Goal: Communication & Community: Answer question/provide support

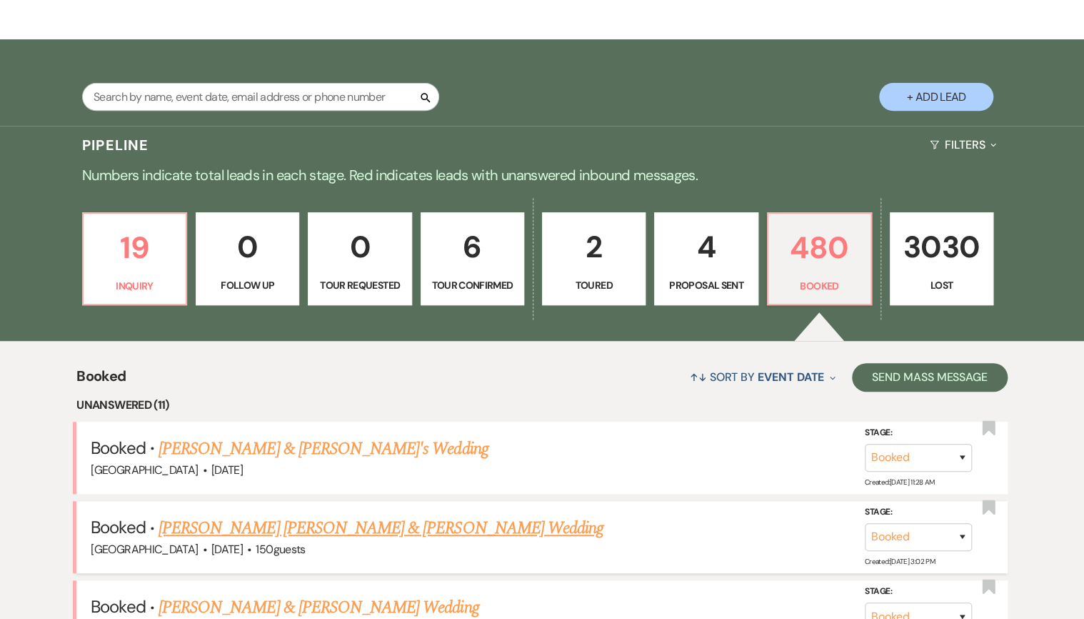
scroll to position [229, 0]
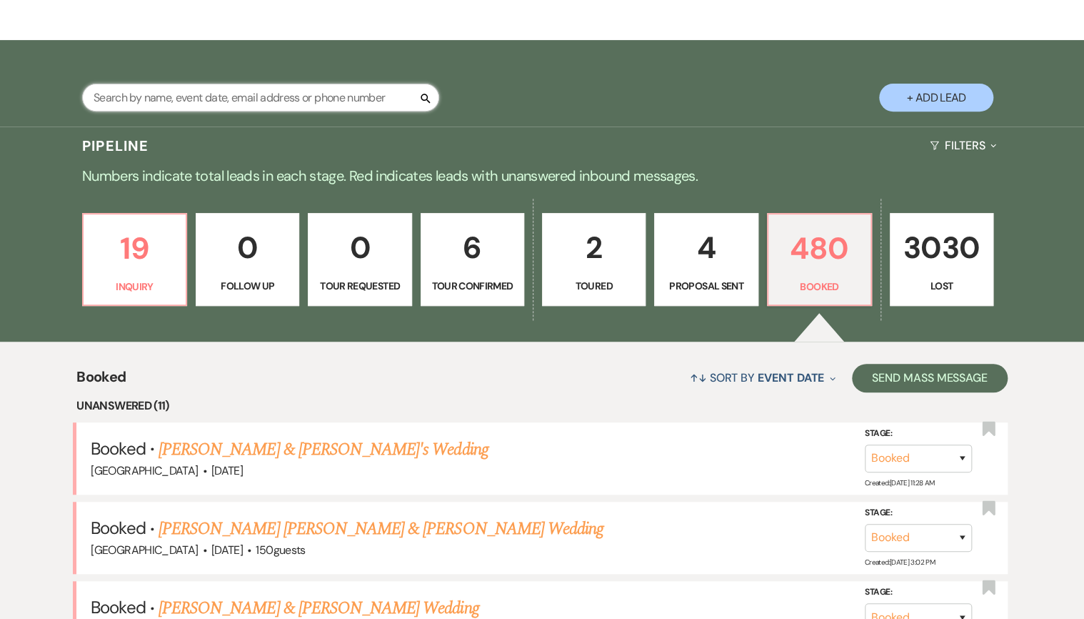
click at [150, 100] on input "text" at bounding box center [260, 98] width 357 height 28
type input "syd"
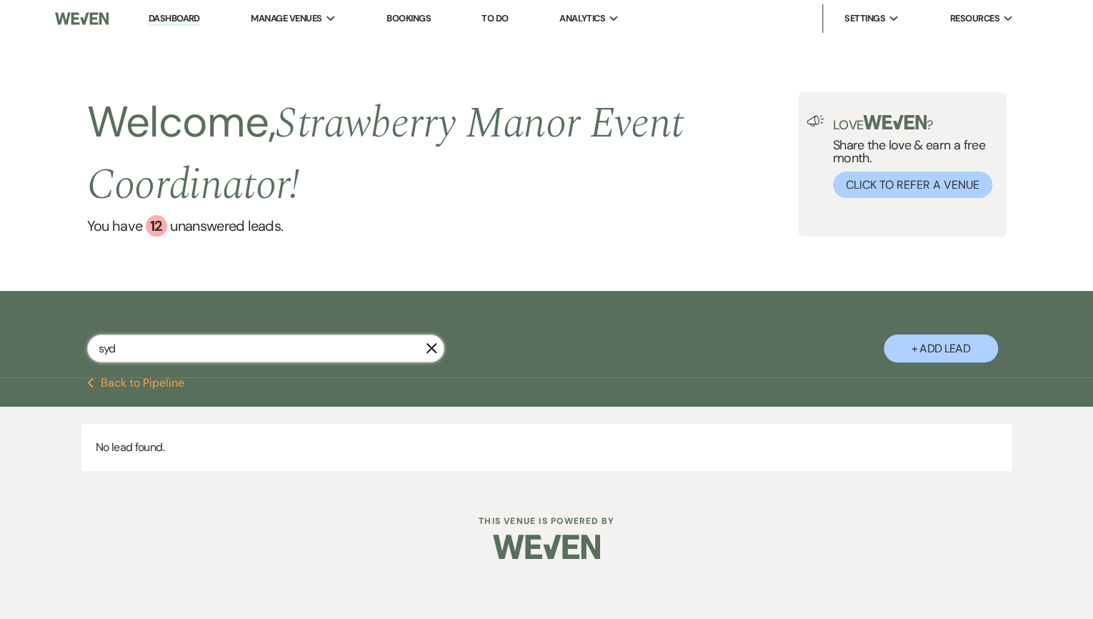
select select "8"
select select "5"
select select "8"
select select "5"
select select "8"
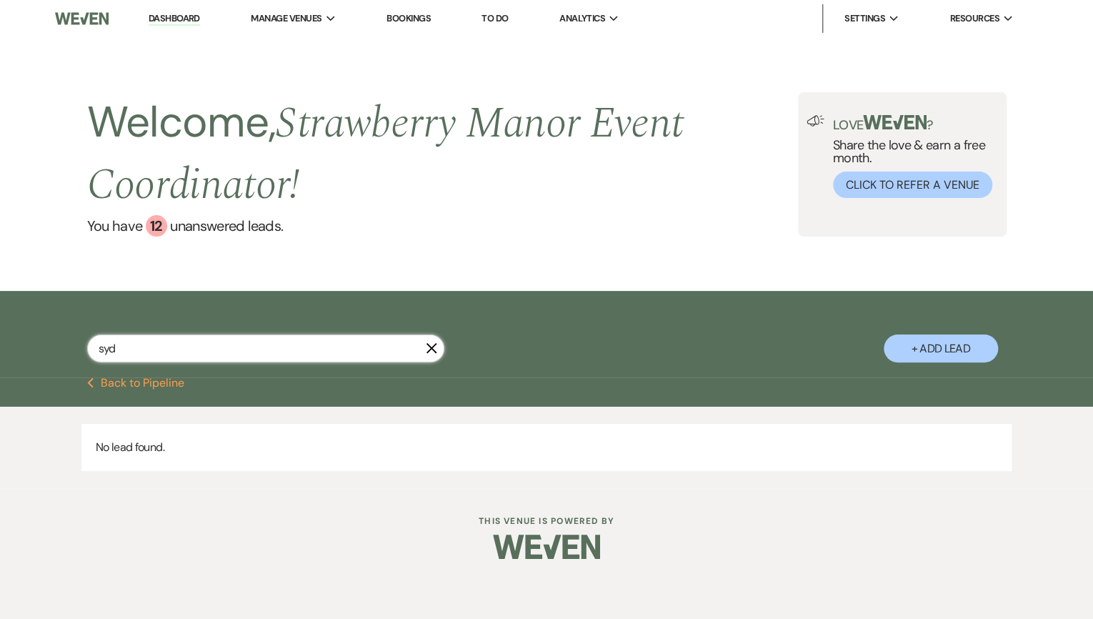
select select "5"
select select "8"
select select "5"
select select "8"
select select "5"
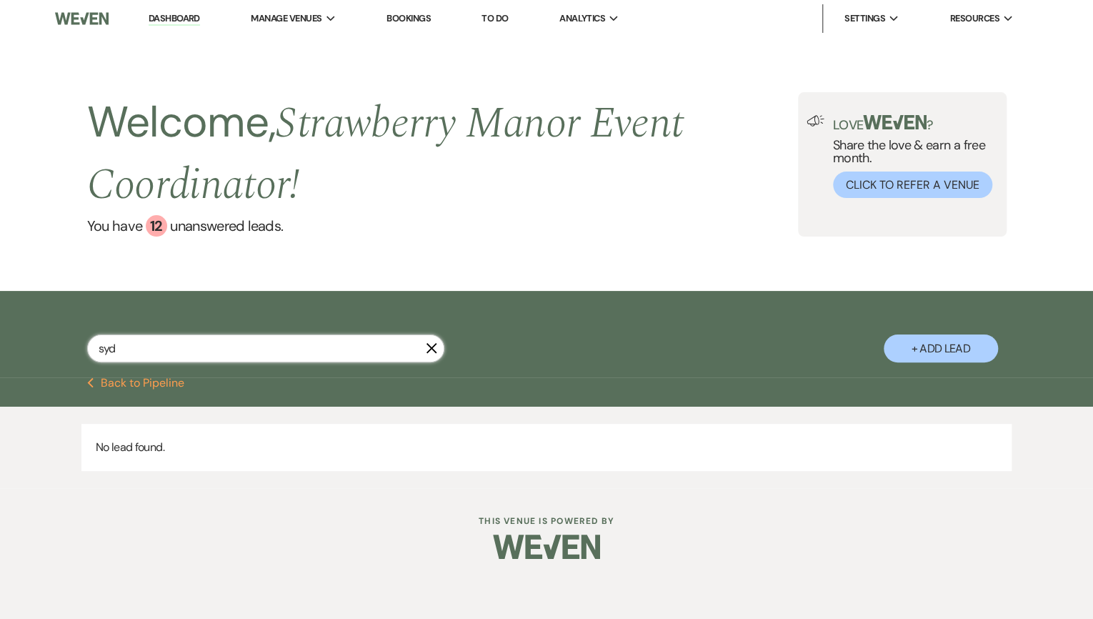
select select "8"
select select "5"
select select "8"
select select "5"
select select "8"
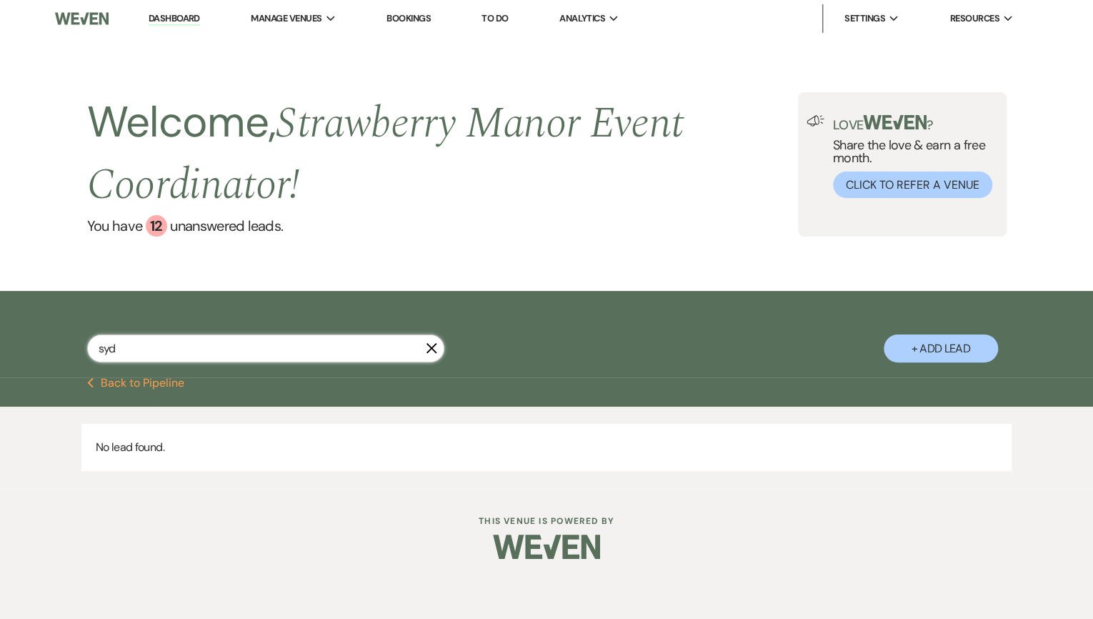
select select "5"
select select "8"
select select "5"
select select "8"
select select "4"
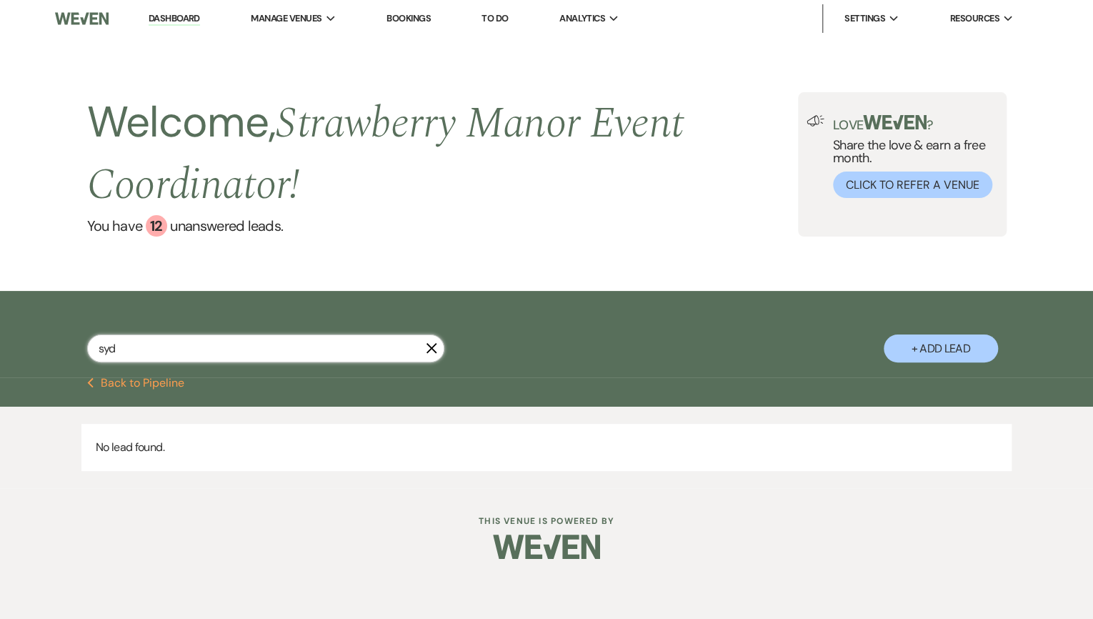
select select "8"
select select "5"
select select "8"
select select "5"
select select "8"
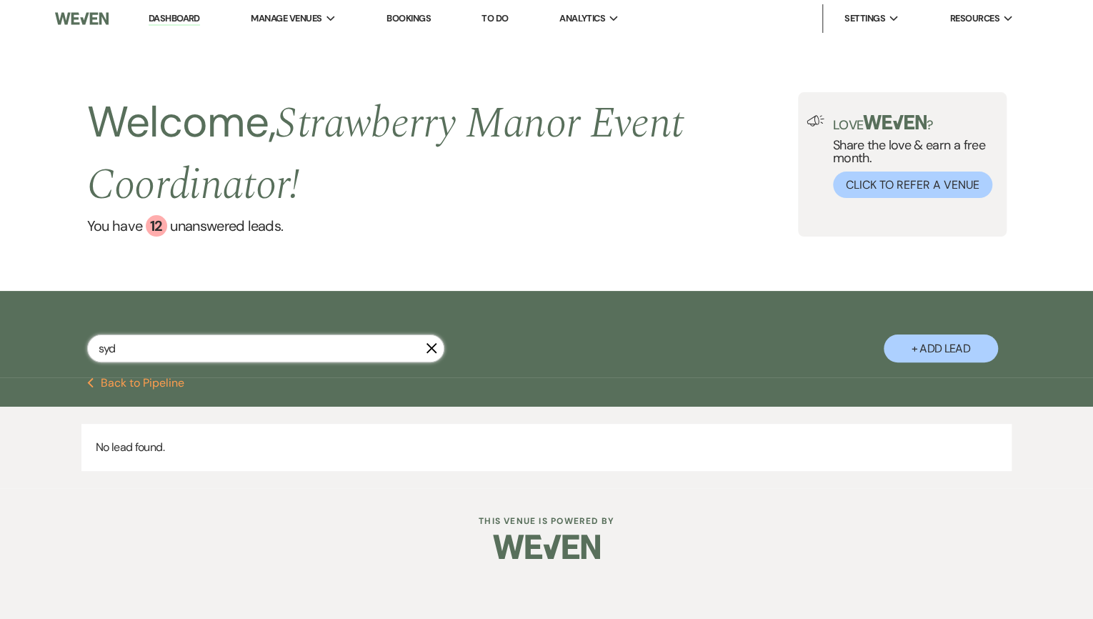
select select "5"
select select "8"
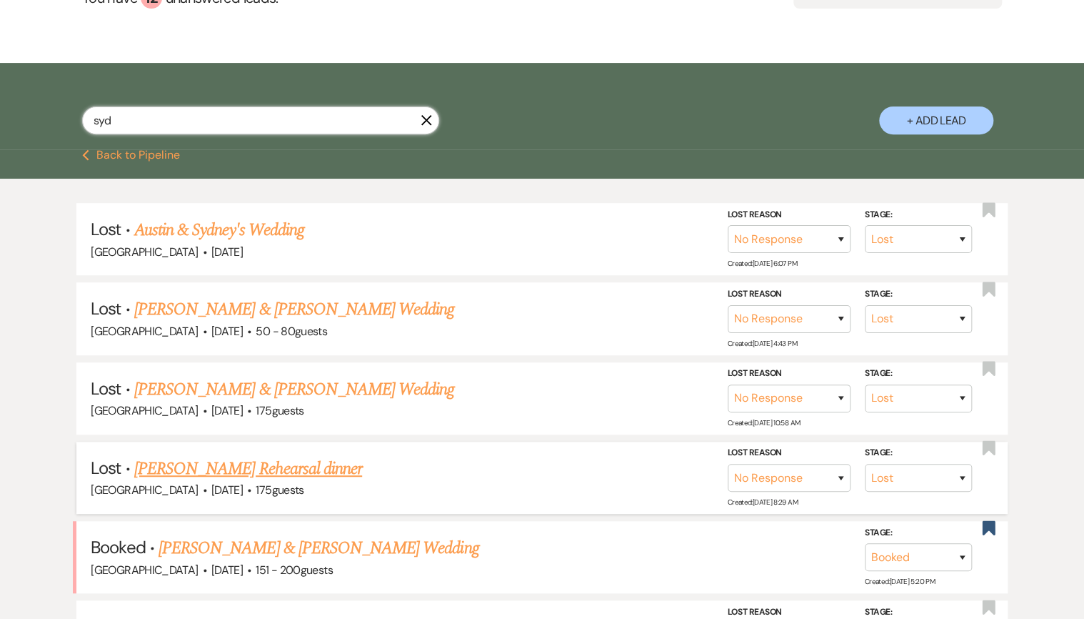
scroll to position [229, 0]
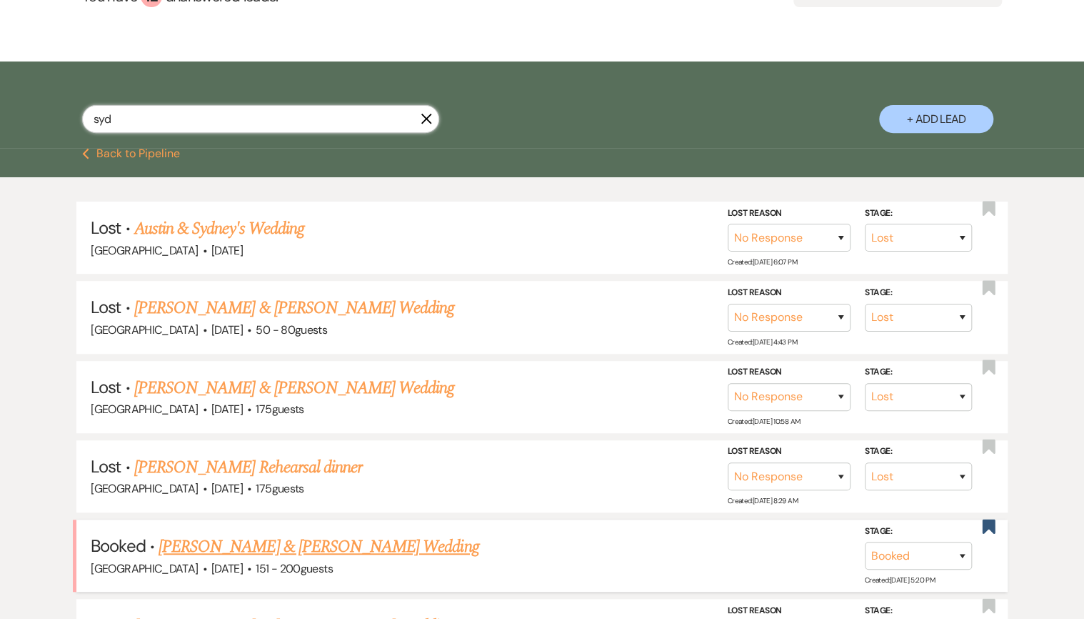
type input "syd"
click at [218, 534] on link "[PERSON_NAME] & [PERSON_NAME] Wedding" at bounding box center [319, 547] width 320 height 26
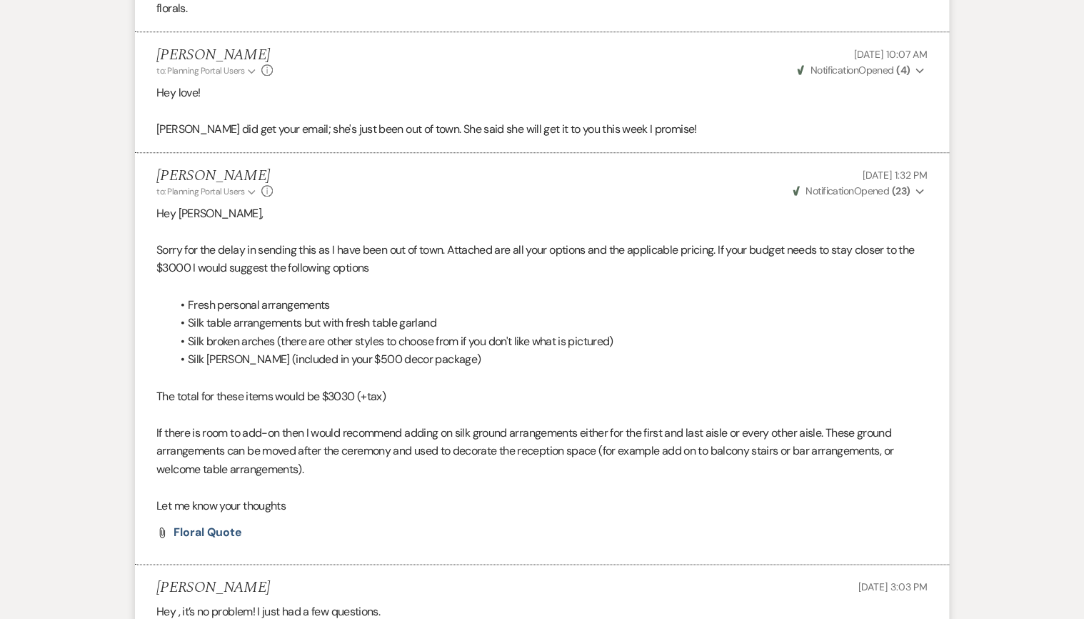
scroll to position [3258, 0]
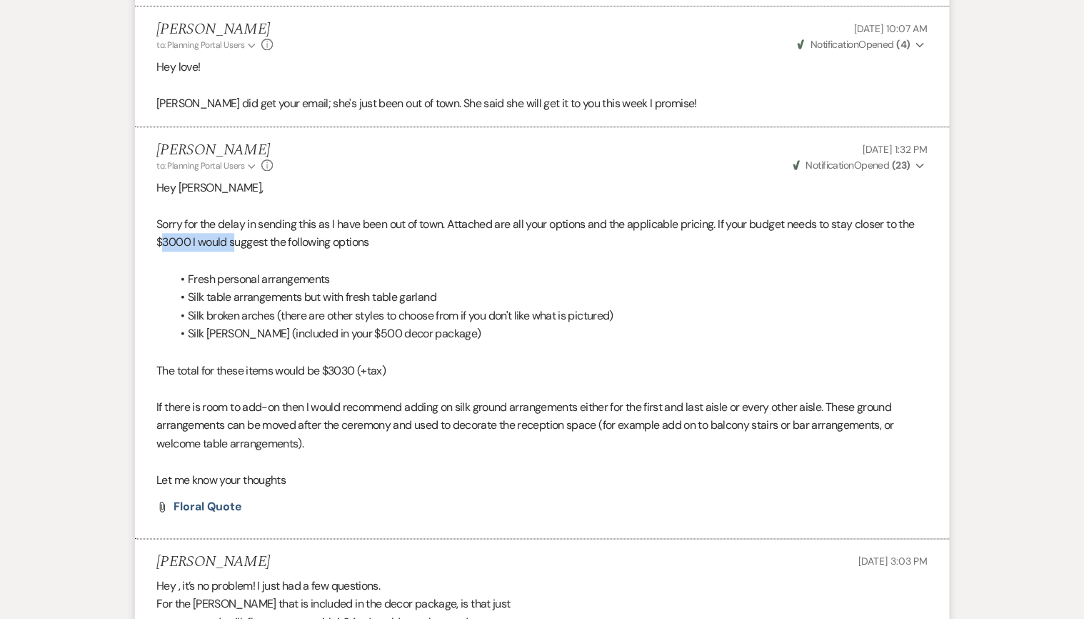
drag, startPoint x: 160, startPoint y: 216, endPoint x: 237, endPoint y: 222, distance: 77.4
click at [237, 222] on p "Sorry for the delay in sending this as I have been out of town. Attached are al…" at bounding box center [542, 233] width 772 height 36
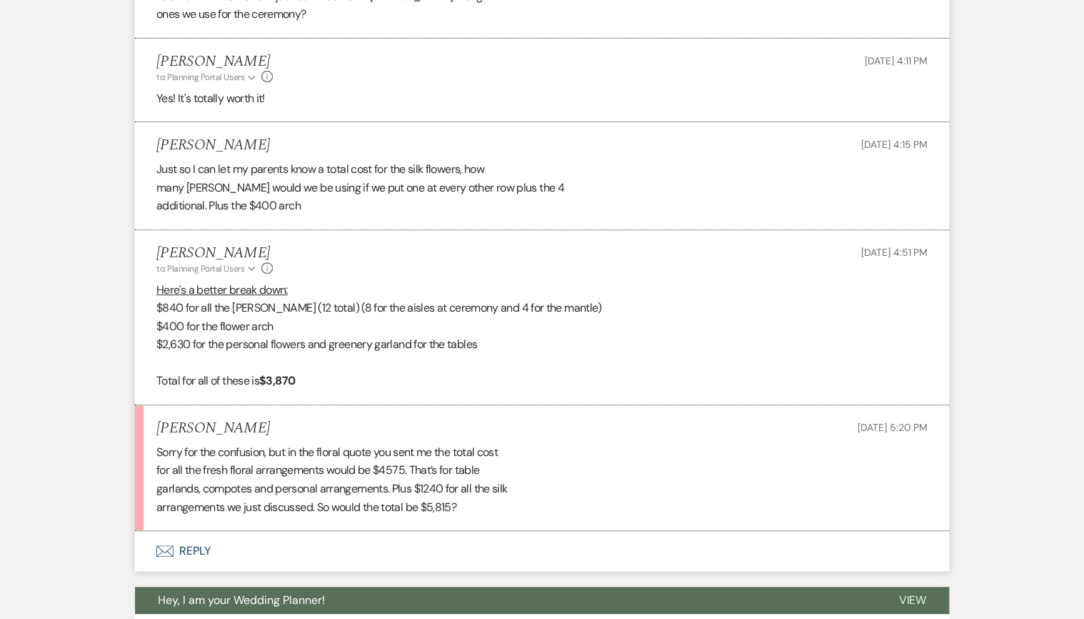
scroll to position [5539, 0]
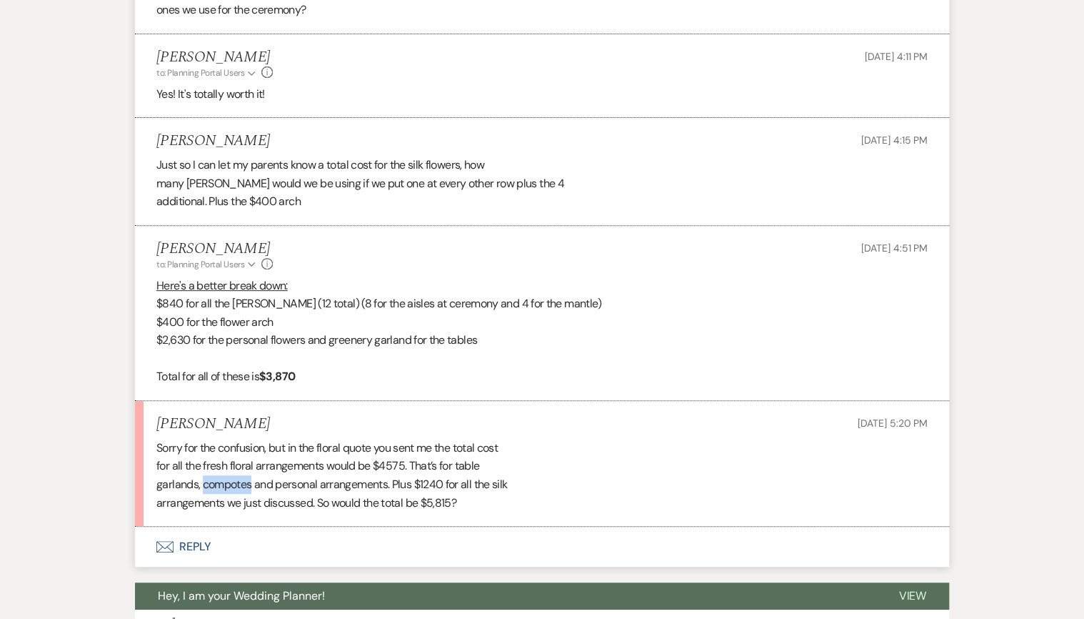
drag, startPoint x: 250, startPoint y: 466, endPoint x: 203, endPoint y: 466, distance: 47.1
click at [203, 466] on div "Sorry for the confusion, but in the floral quote you sent me the total cost for…" at bounding box center [542, 475] width 772 height 73
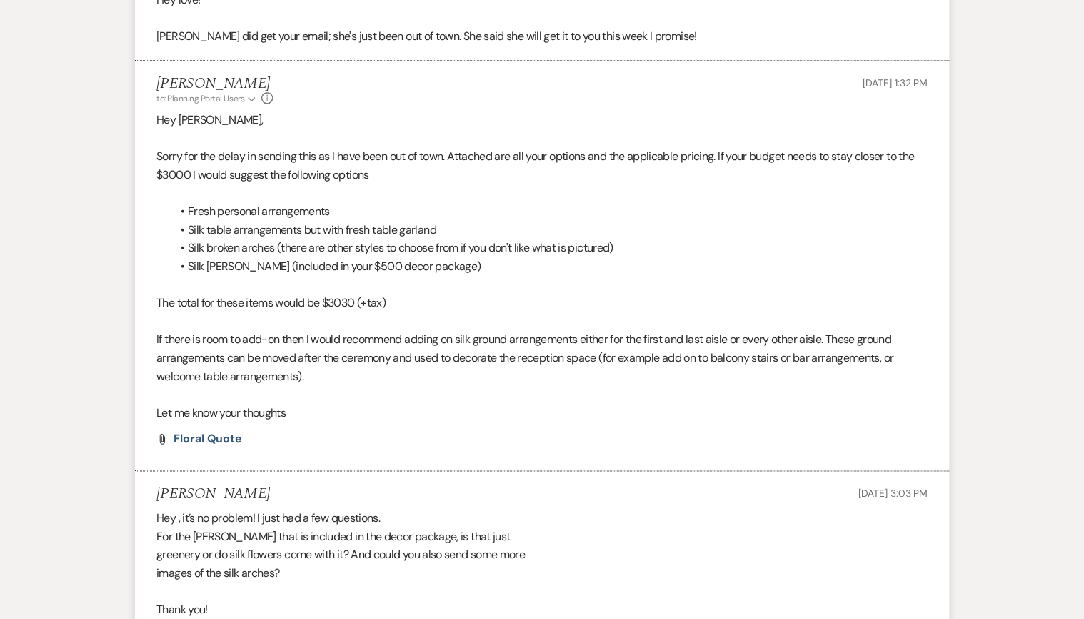
scroll to position [3310, 0]
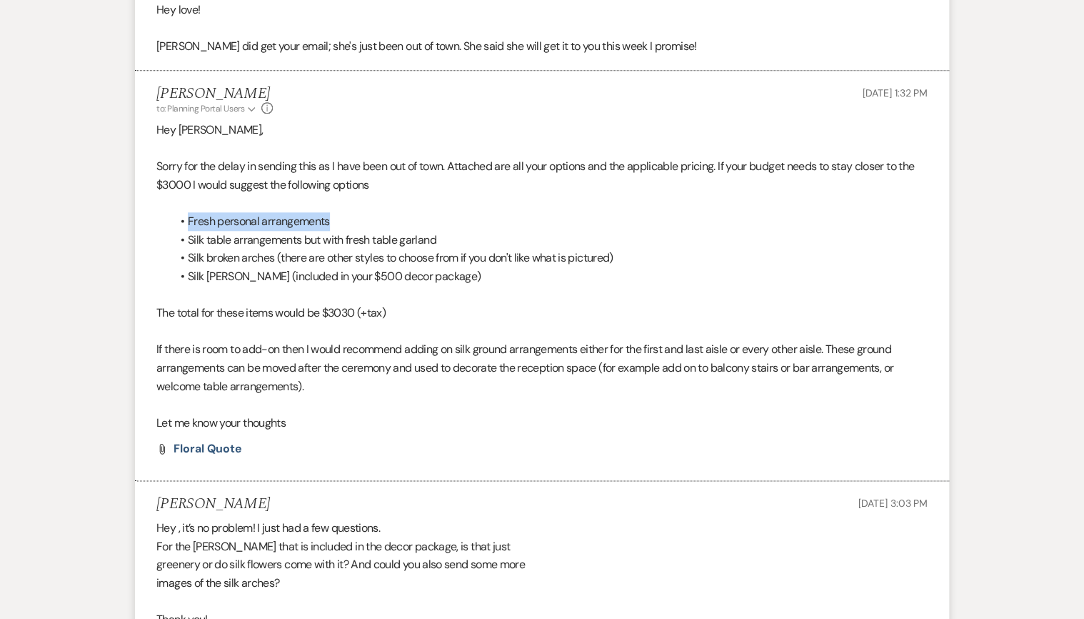
drag, startPoint x: 179, startPoint y: 200, endPoint x: 379, endPoint y: 207, distance: 200.2
click at [379, 212] on li "Fresh personal arrangements" at bounding box center [549, 221] width 757 height 19
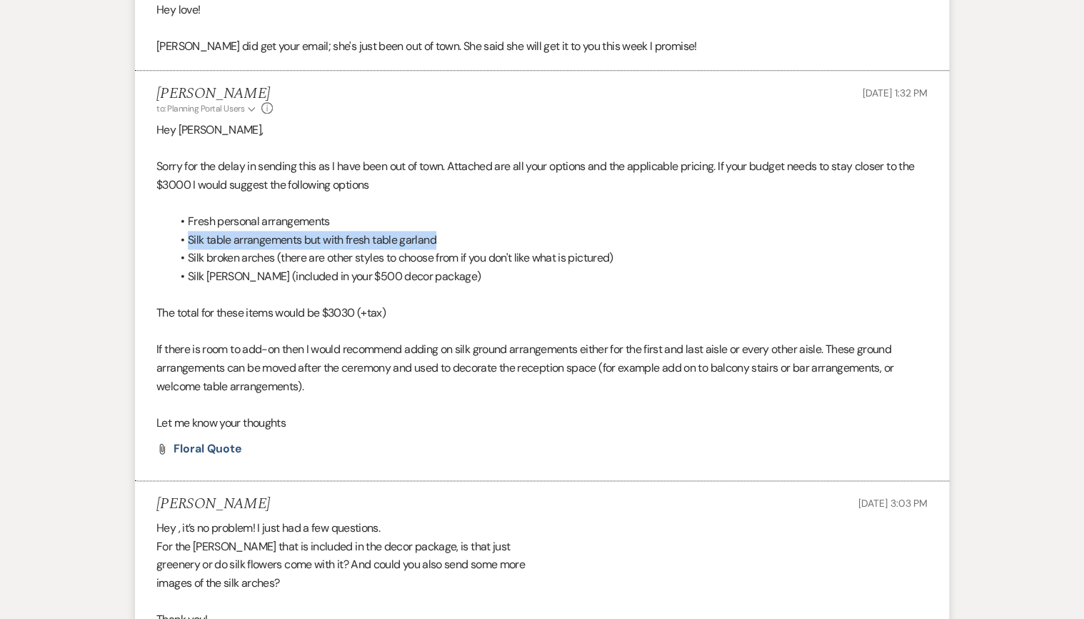
drag, startPoint x: 188, startPoint y: 220, endPoint x: 435, endPoint y: 221, distance: 247.2
click at [435, 231] on li "Silk table arrangements but with fresh table garland" at bounding box center [549, 240] width 757 height 19
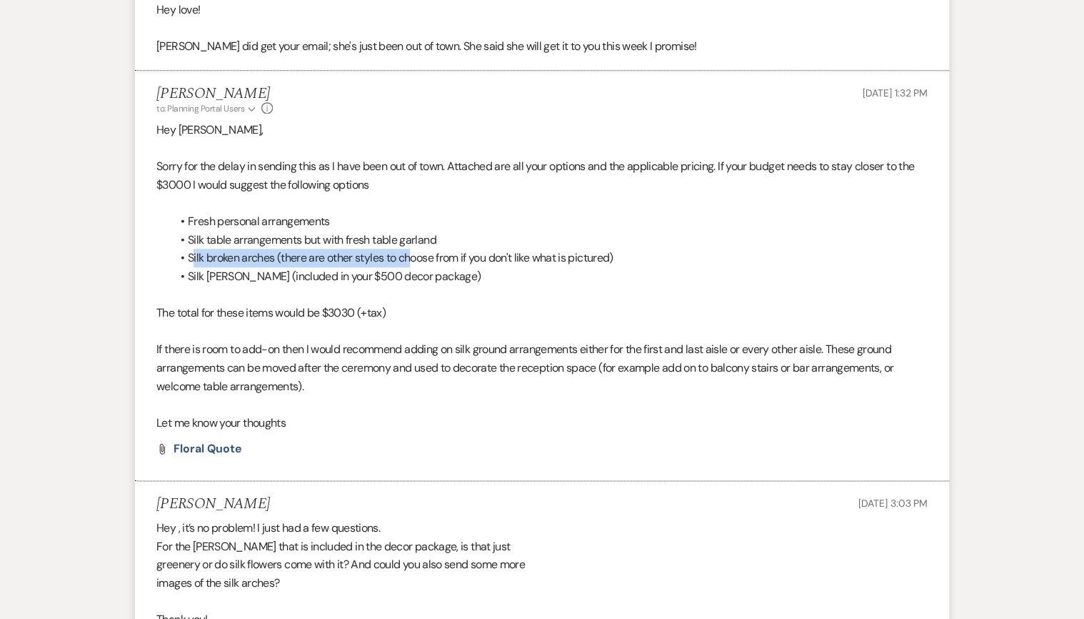
drag, startPoint x: 194, startPoint y: 244, endPoint x: 412, endPoint y: 243, distance: 217.9
click at [412, 249] on li "Silk broken arches (there are other styles to choose from if you don't like wha…" at bounding box center [549, 258] width 757 height 19
drag, startPoint x: 412, startPoint y: 243, endPoint x: 262, endPoint y: 270, distance: 152.5
click at [262, 286] on p at bounding box center [542, 295] width 772 height 19
drag, startPoint x: 260, startPoint y: 240, endPoint x: 534, endPoint y: 266, distance: 274.8
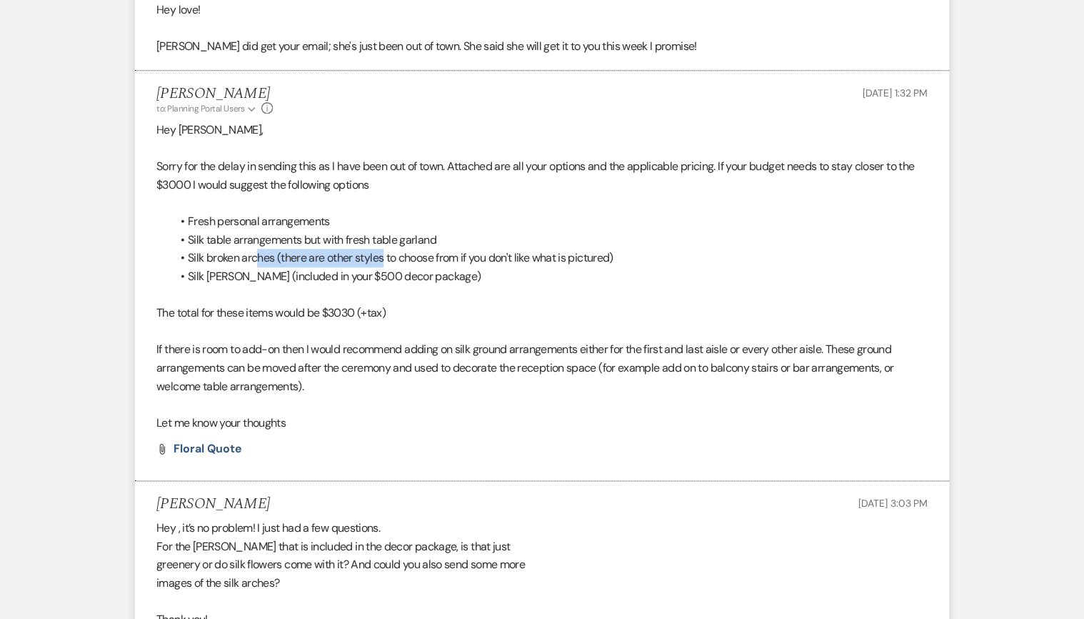
click at [534, 266] on div "Hey [PERSON_NAME], Sorry for the delay in sending this as I have been out of to…" at bounding box center [542, 276] width 772 height 311
drag, startPoint x: 534, startPoint y: 266, endPoint x: 497, endPoint y: 284, distance: 40.6
click at [497, 304] on p "The total for these items would be $3030 (+tax)" at bounding box center [542, 313] width 772 height 19
click at [205, 441] on span "Floral Quote" at bounding box center [208, 448] width 69 height 15
